Goal: Contribute content: Contribute content

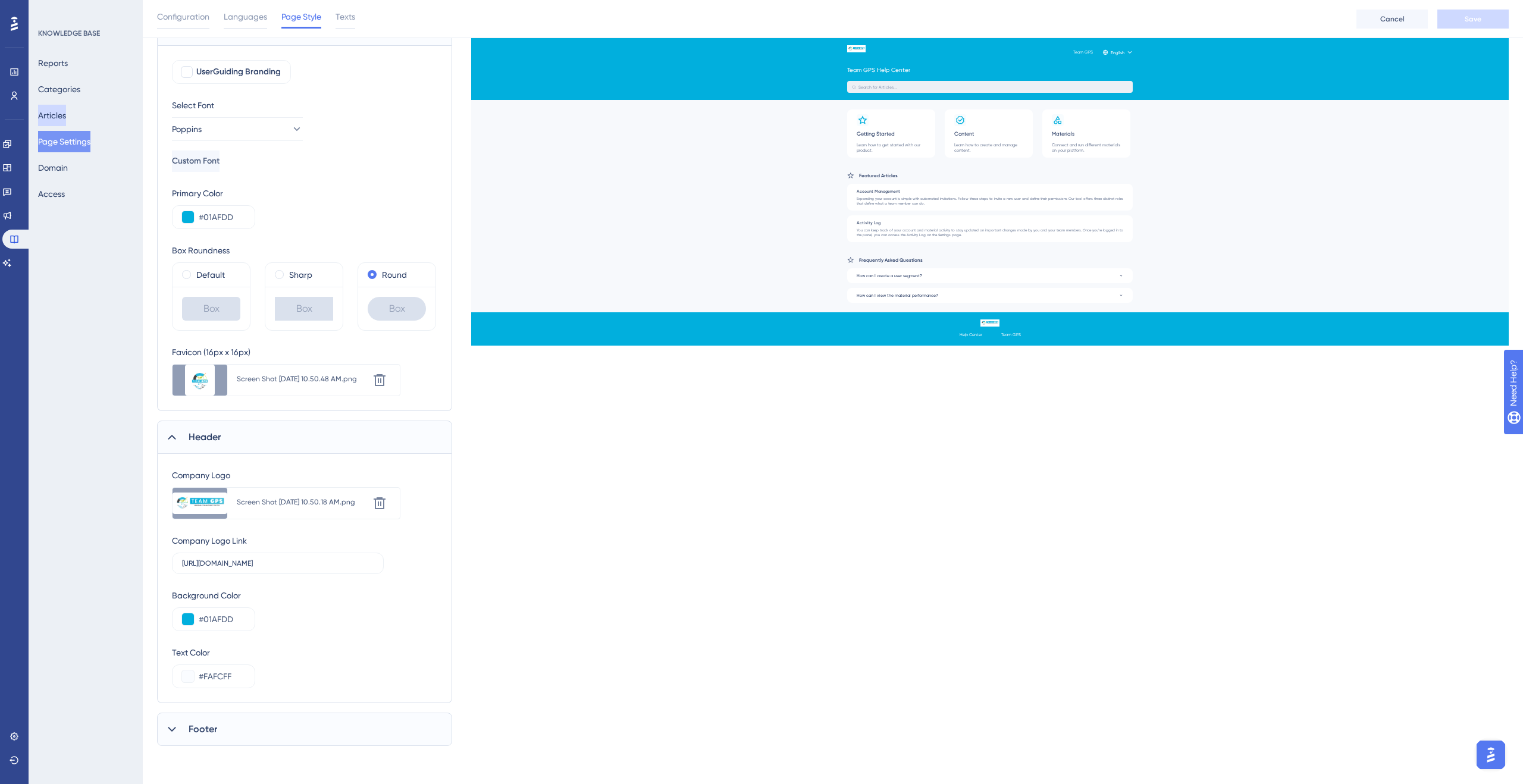
click at [66, 118] on button "Articles" at bounding box center [52, 115] width 28 height 21
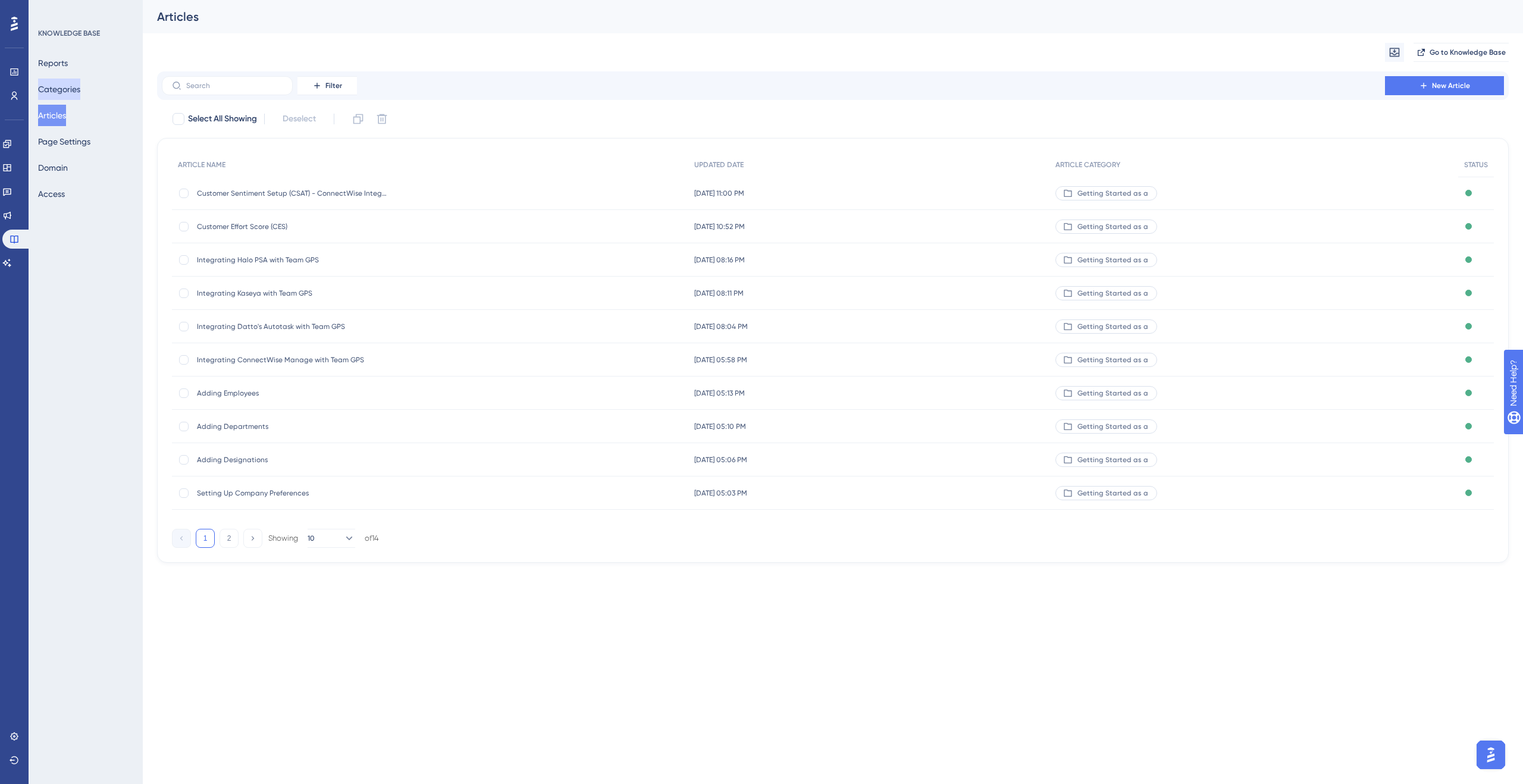
click at [76, 88] on button "Categories" at bounding box center [59, 88] width 42 height 21
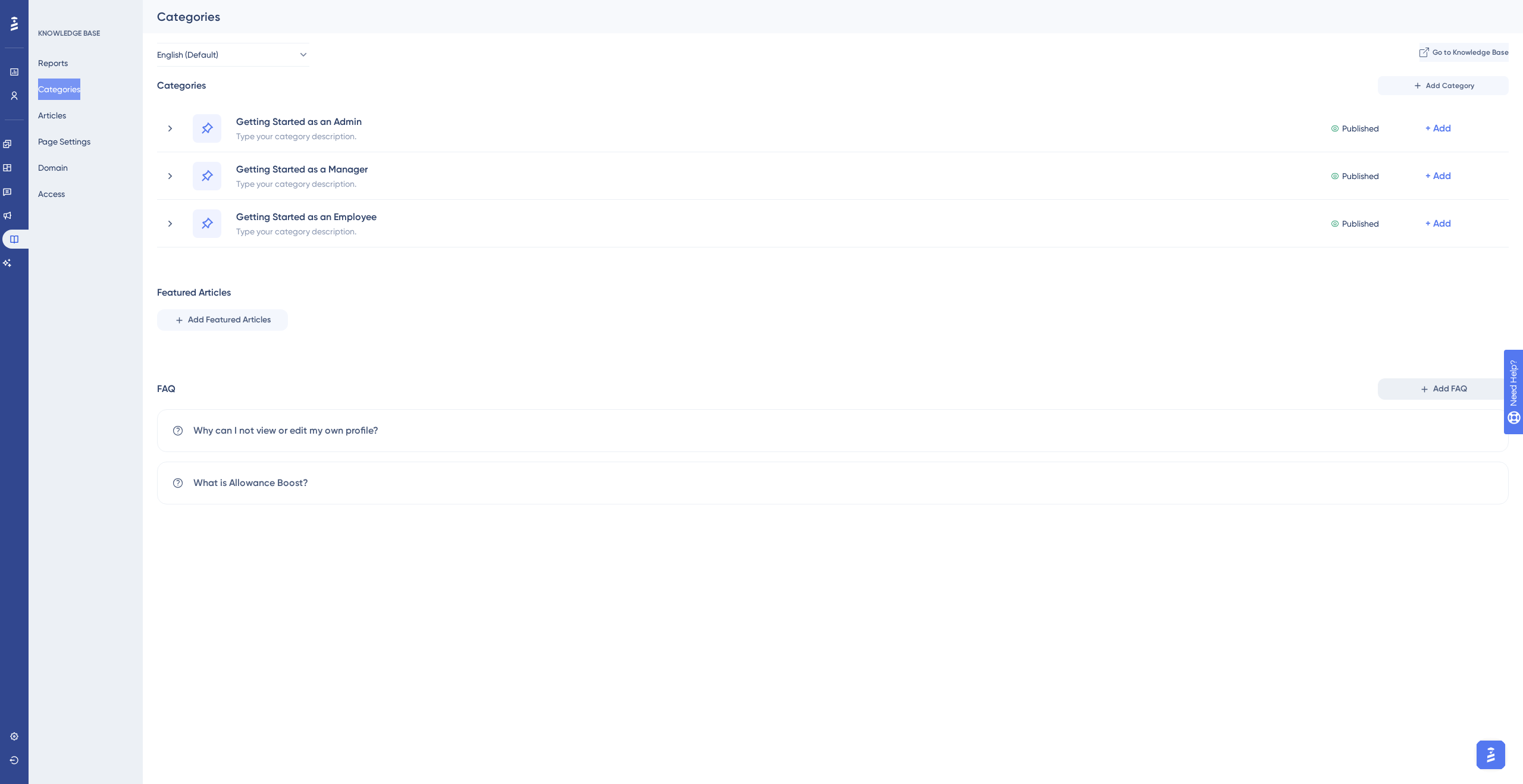
click at [1420, 387] on icon at bounding box center [1424, 389] width 10 height 10
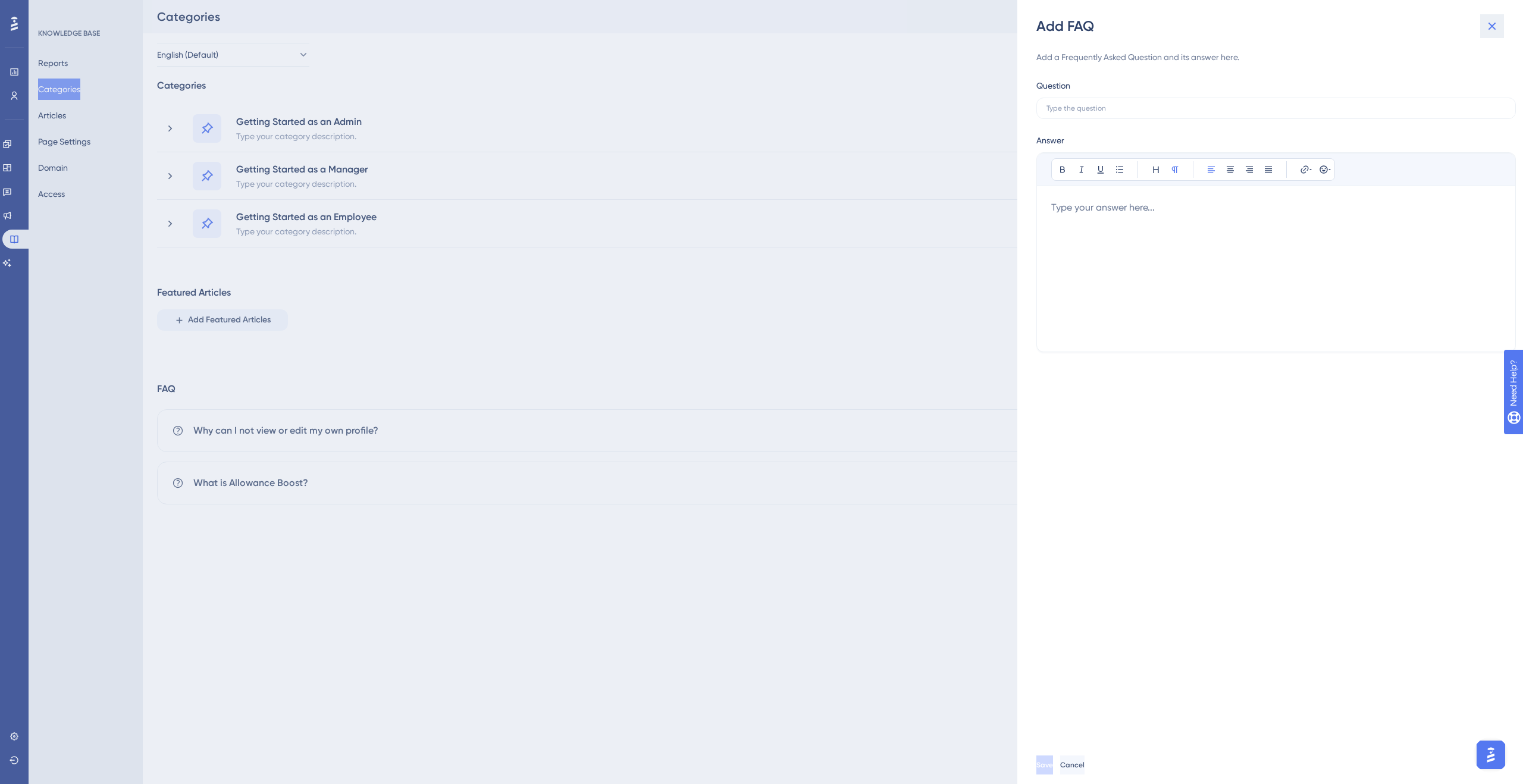
click at [1493, 26] on icon at bounding box center [1492, 25] width 14 height 14
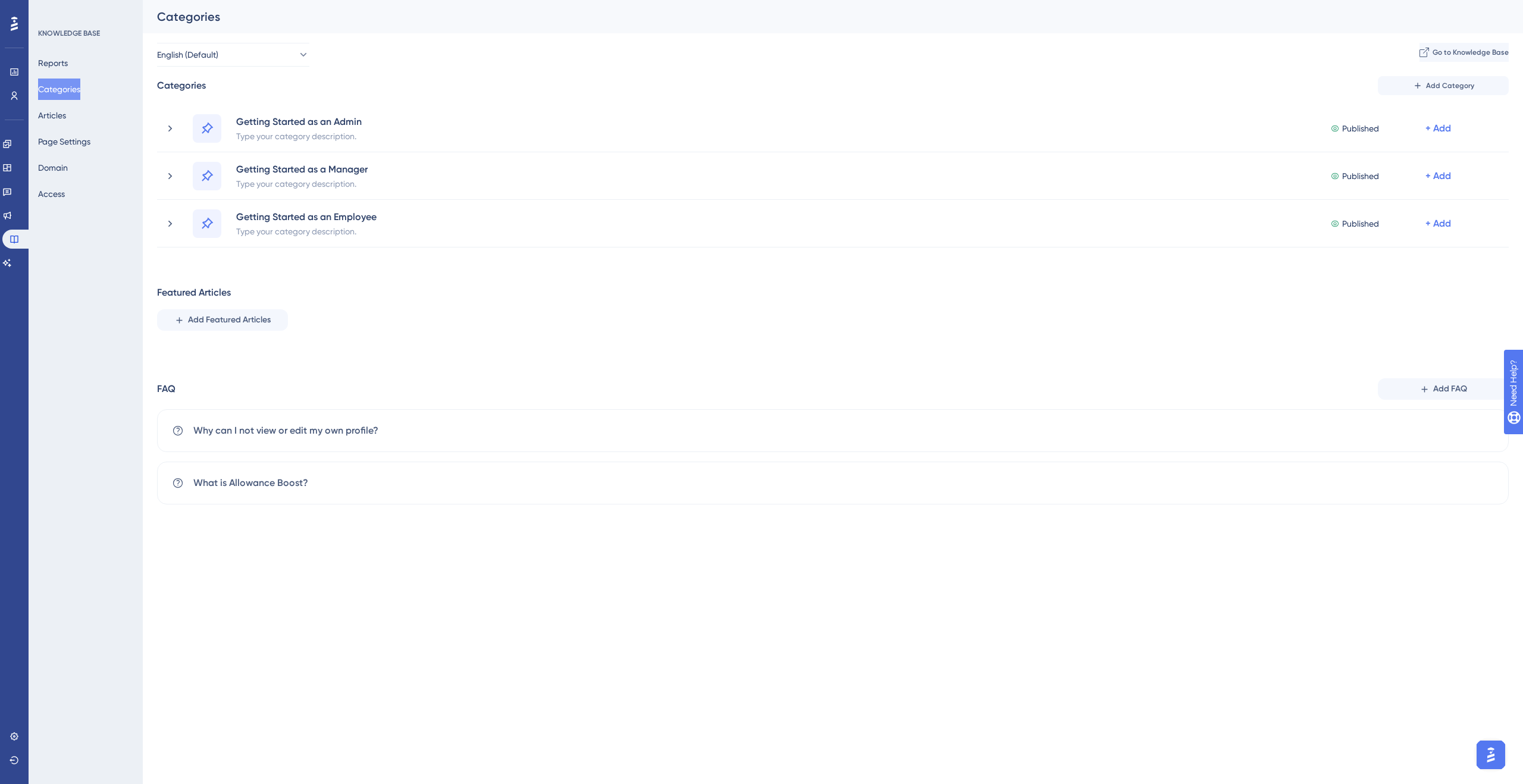
click at [93, 119] on div "Reports Categories Articles Page Settings Domain Access" at bounding box center [86, 128] width 96 height 152
click at [66, 114] on button "Articles" at bounding box center [52, 115] width 28 height 21
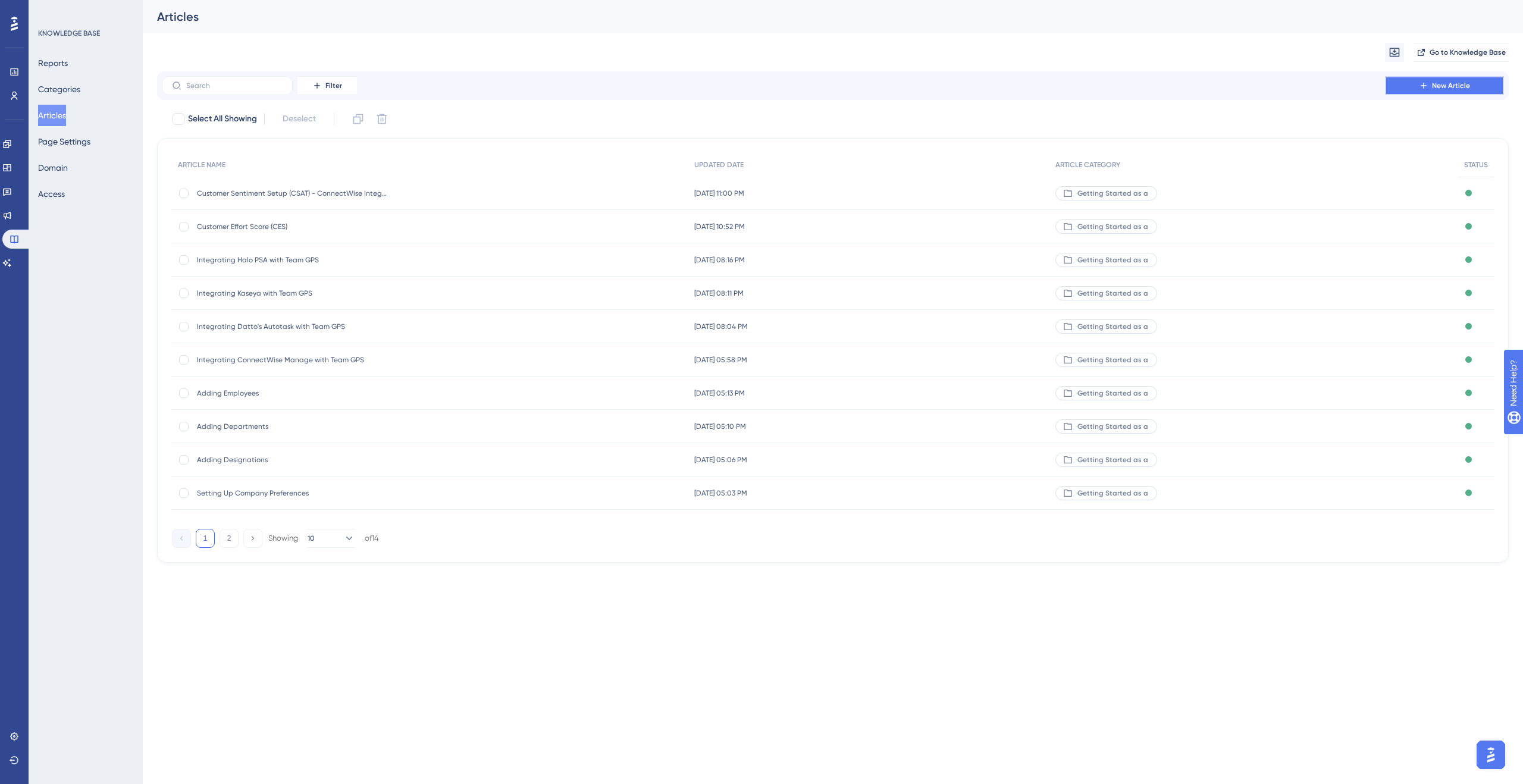
click at [1436, 82] on span "New Article" at bounding box center [1451, 85] width 38 height 9
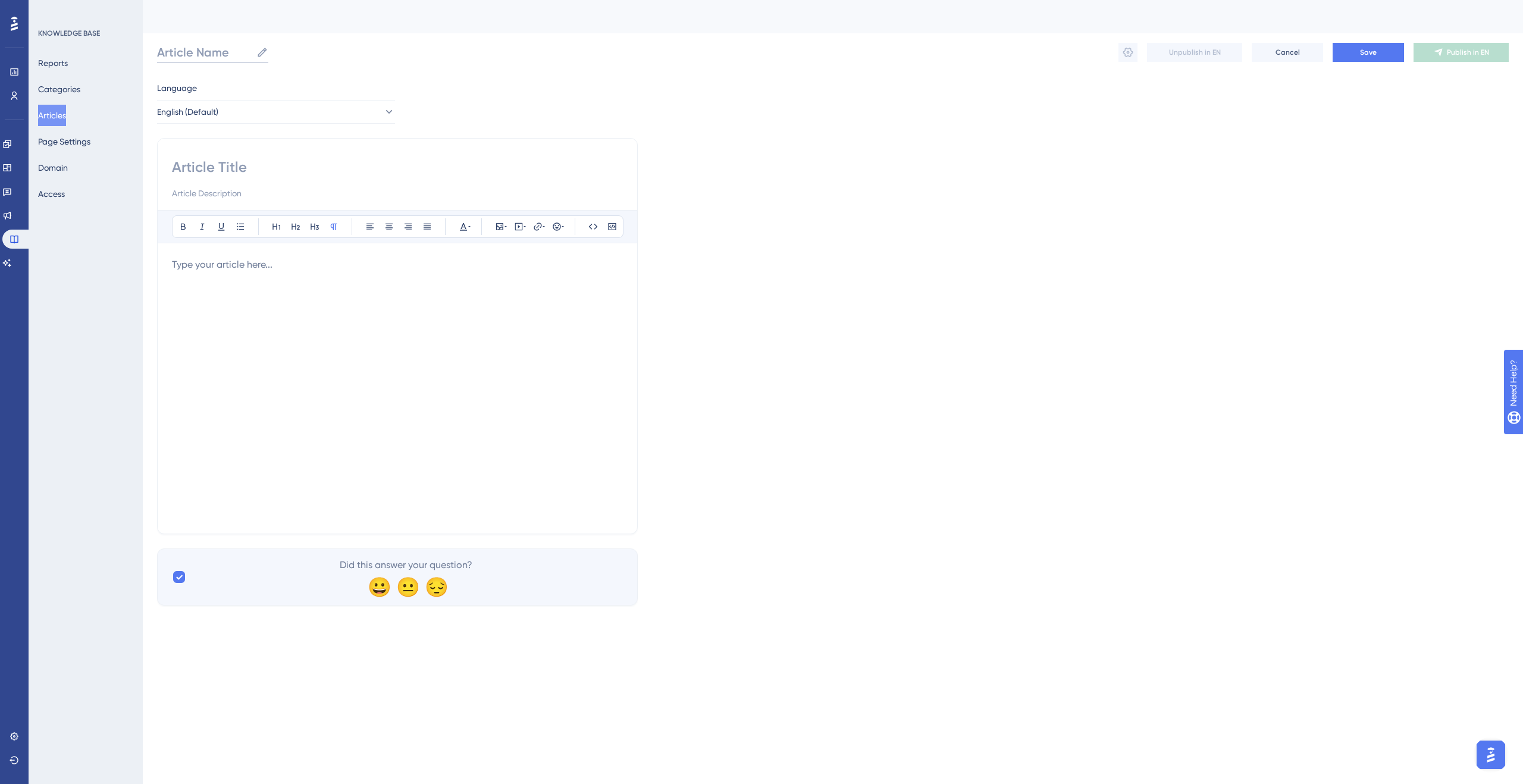
click at [205, 47] on input "Article Name" at bounding box center [204, 53] width 94 height 17
